Goal: Navigation & Orientation: Find specific page/section

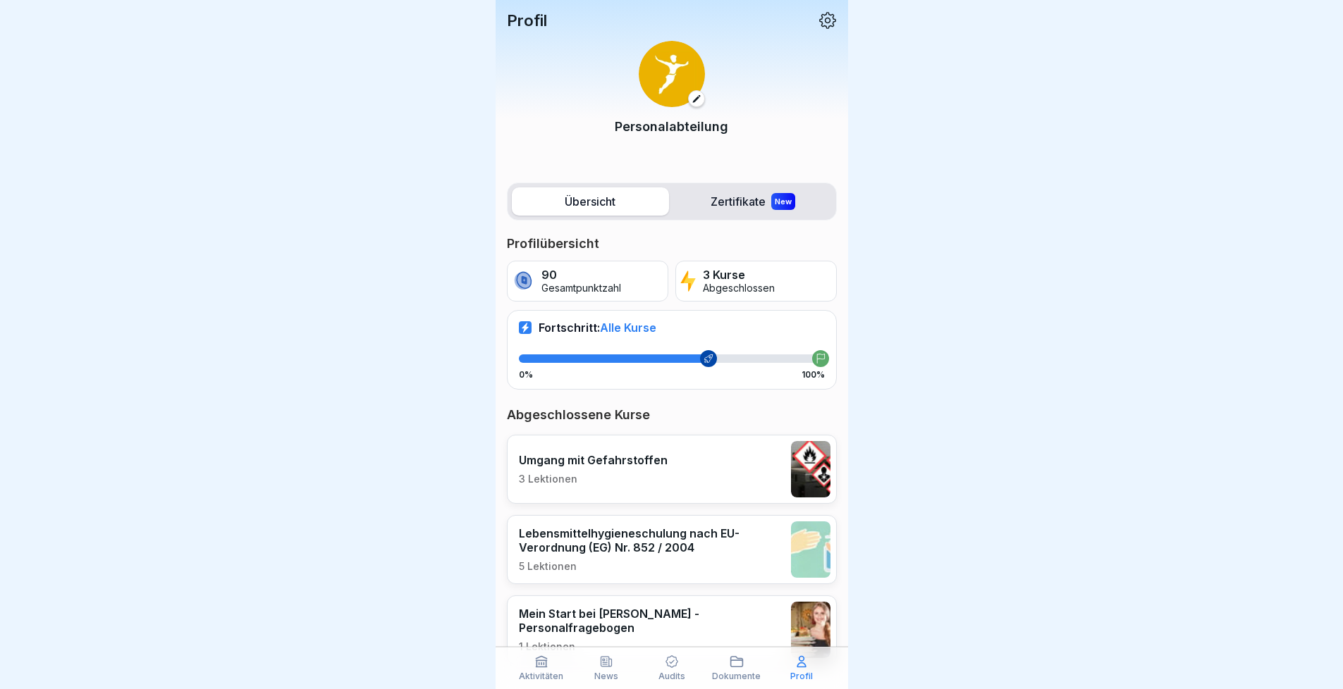
click at [737, 655] on icon at bounding box center [737, 662] width 14 height 14
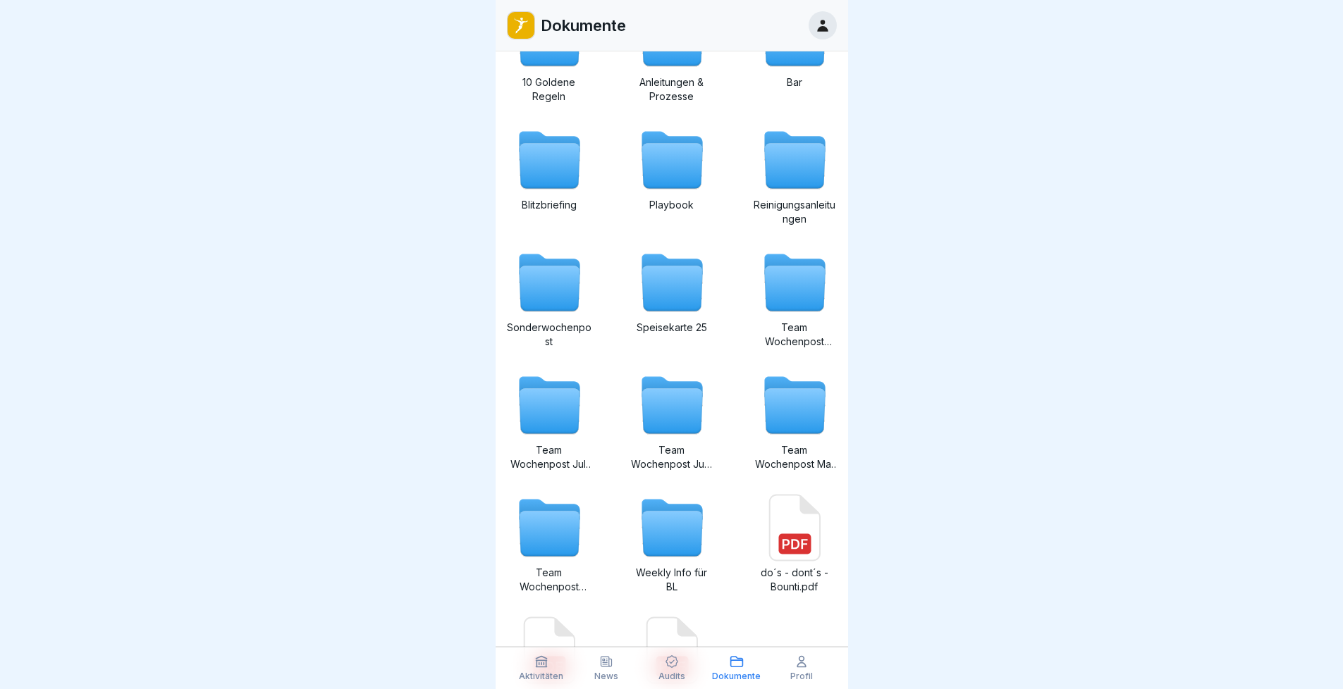
scroll to position [163, 0]
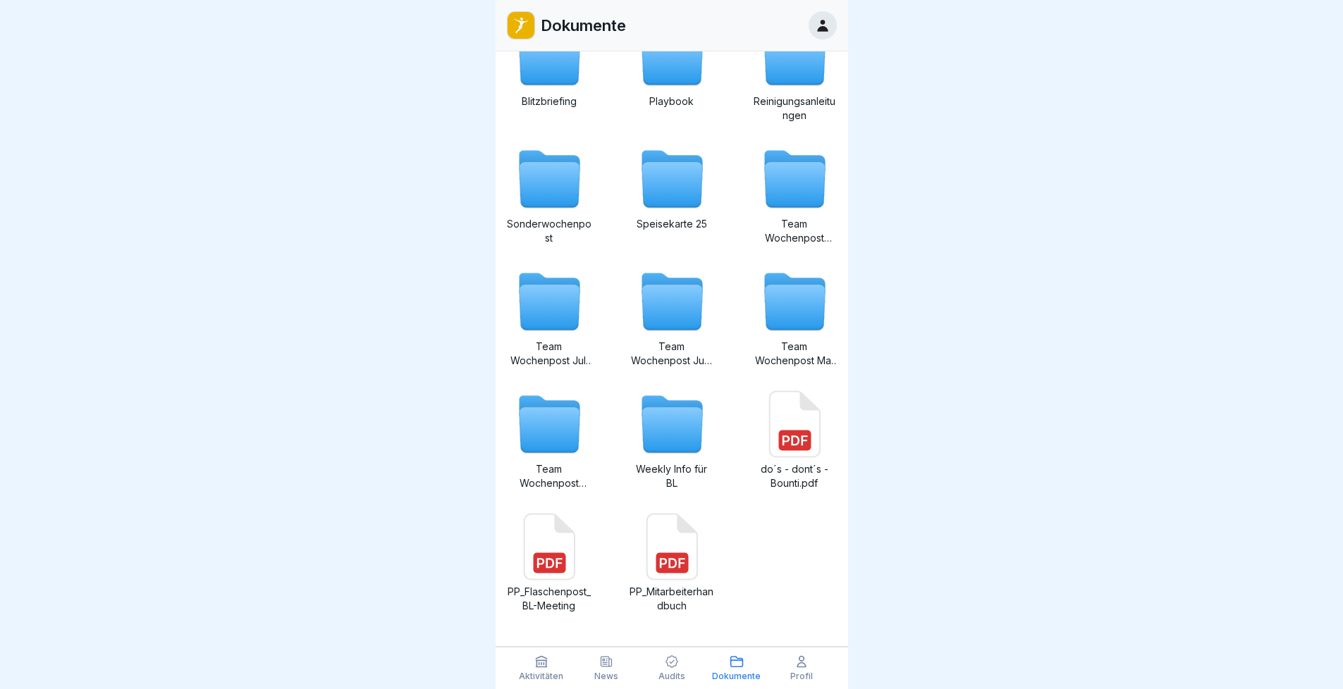
click at [663, 423] on icon at bounding box center [672, 430] width 61 height 45
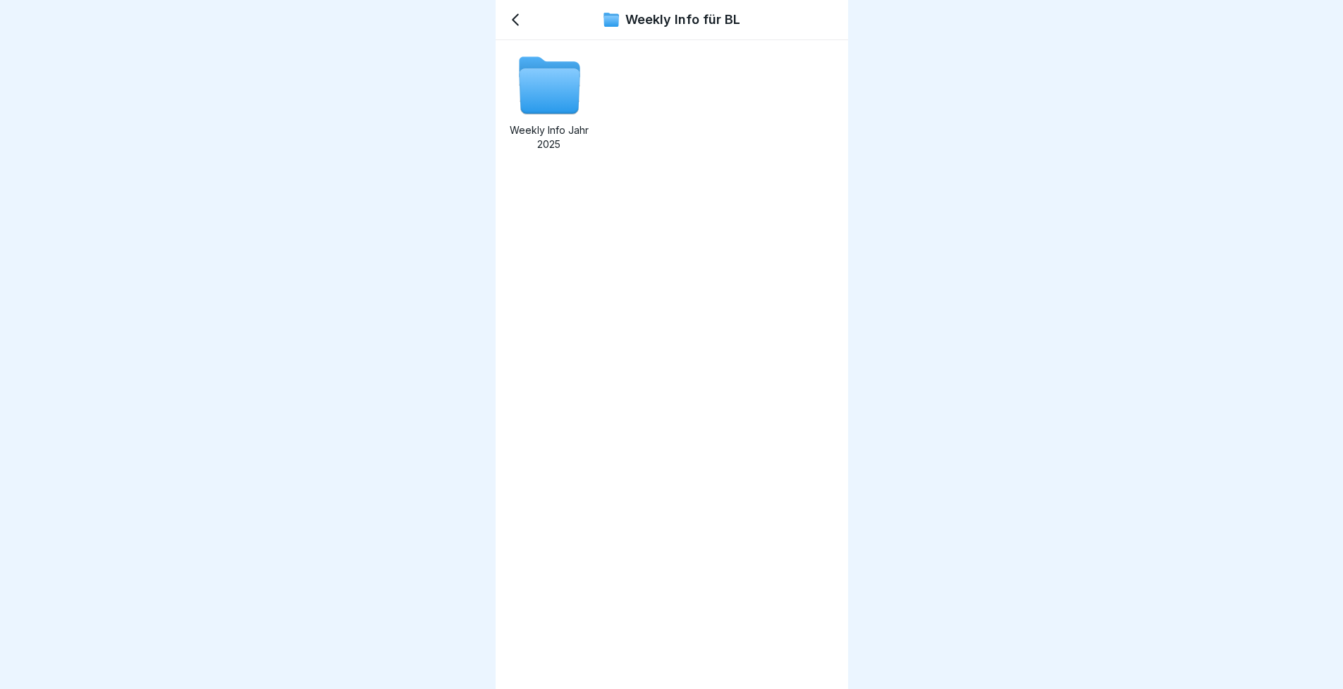
click at [570, 128] on p "Weekly Info Jahr 2025" at bounding box center [549, 137] width 85 height 28
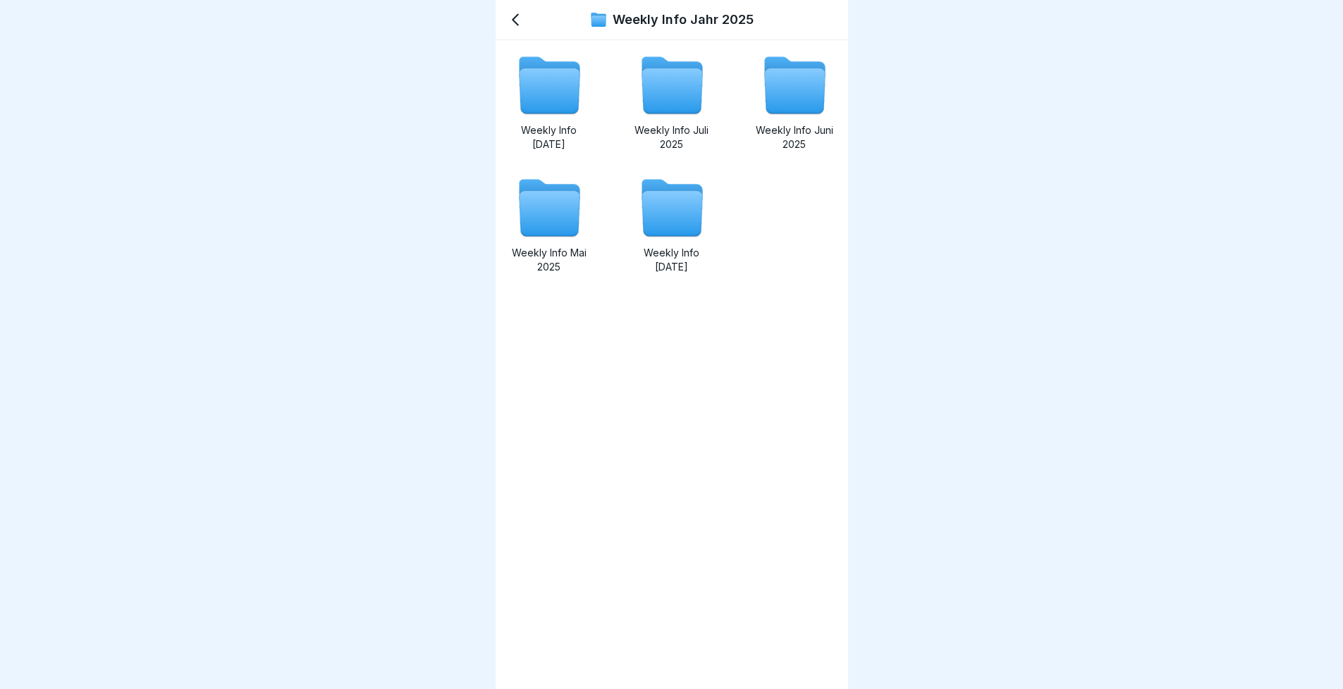
click at [678, 212] on icon at bounding box center [672, 214] width 61 height 45
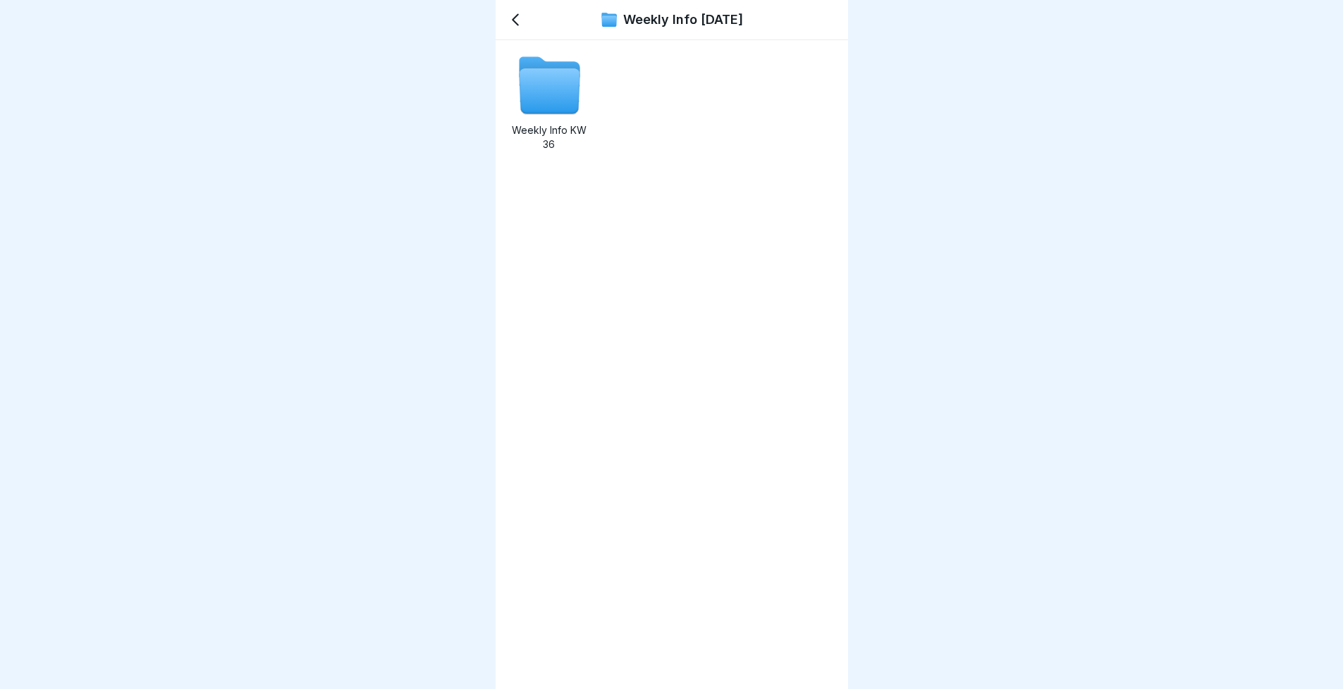
click at [562, 87] on icon at bounding box center [549, 91] width 61 height 45
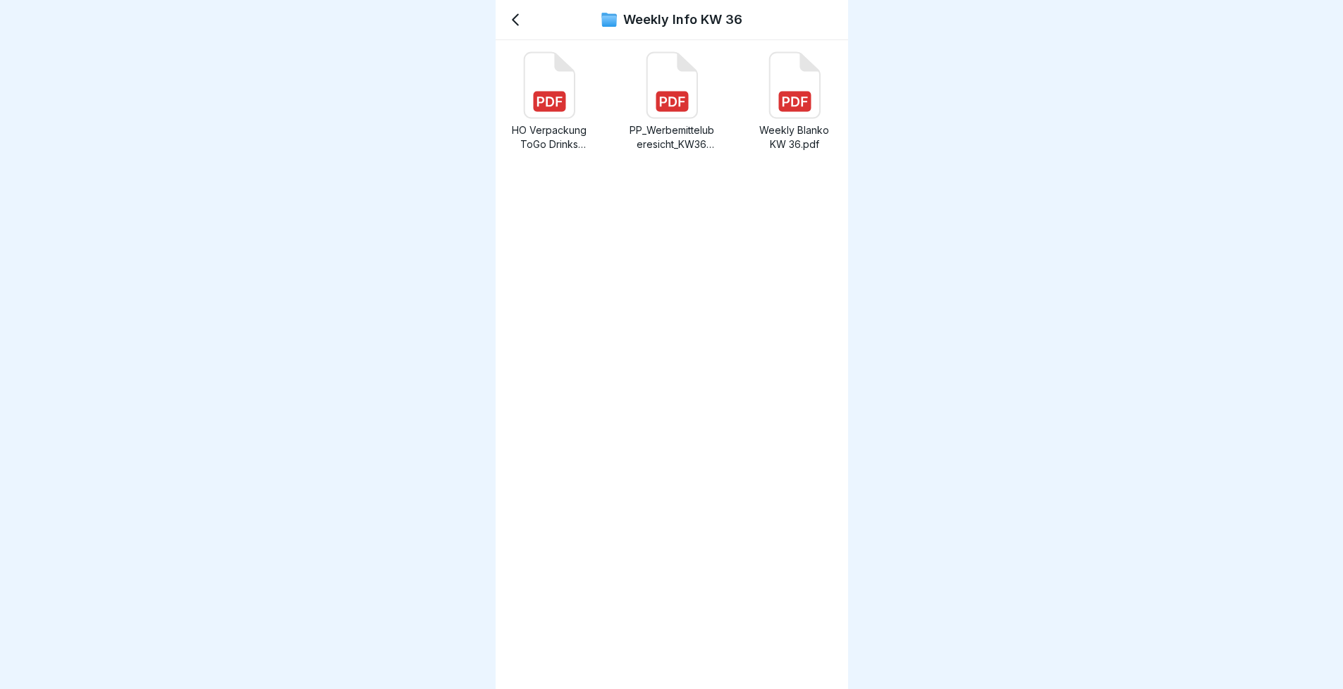
click at [788, 95] on rect at bounding box center [794, 102] width 32 height 20
